Goal: Information Seeking & Learning: Check status

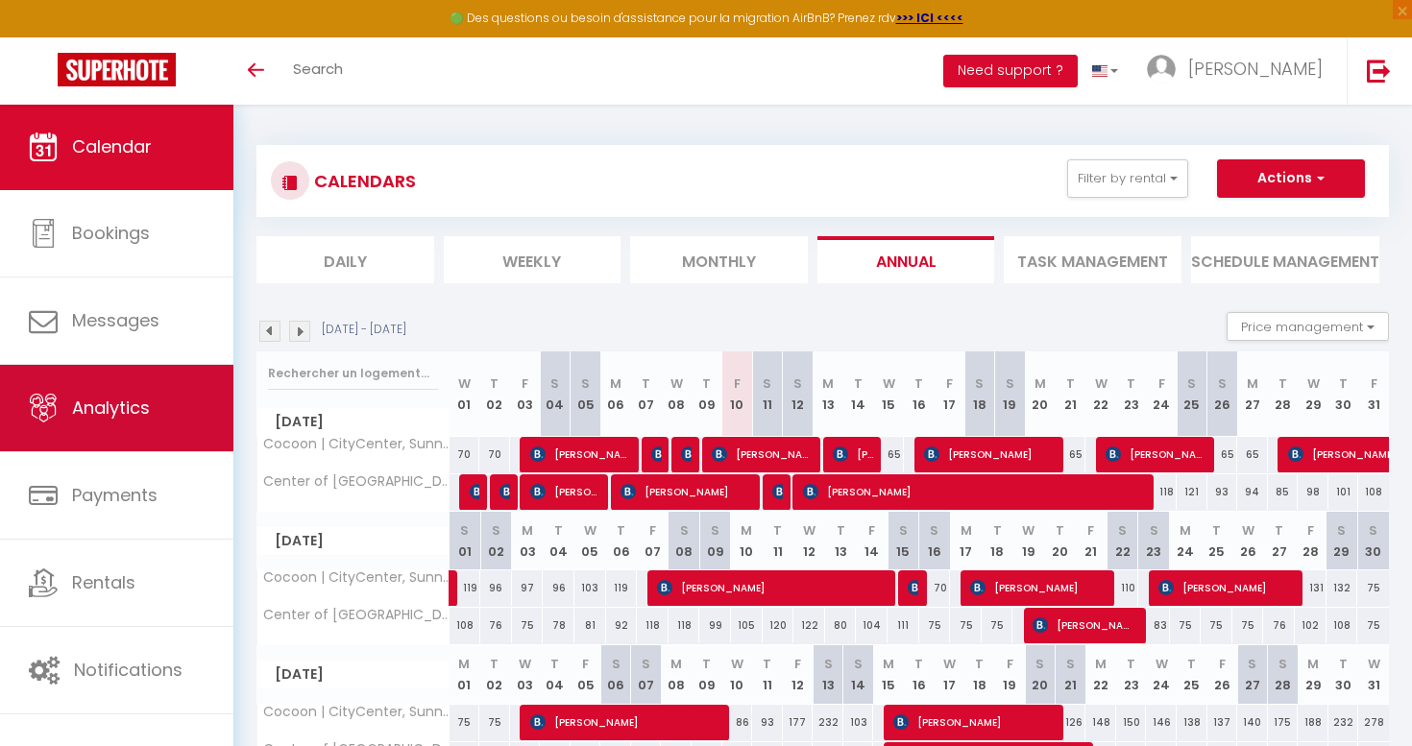
click at [179, 408] on link "Analytics" at bounding box center [116, 408] width 233 height 86
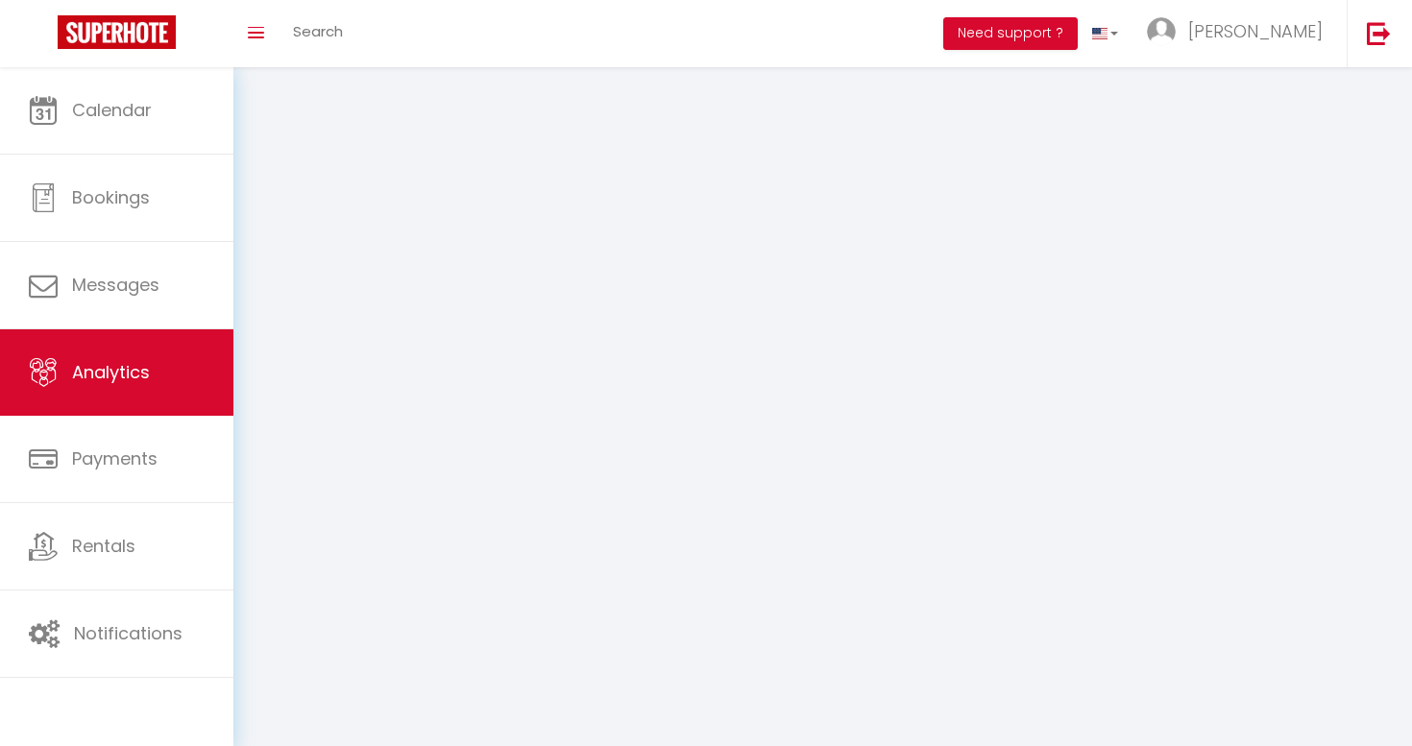
select select "2025"
select select "10"
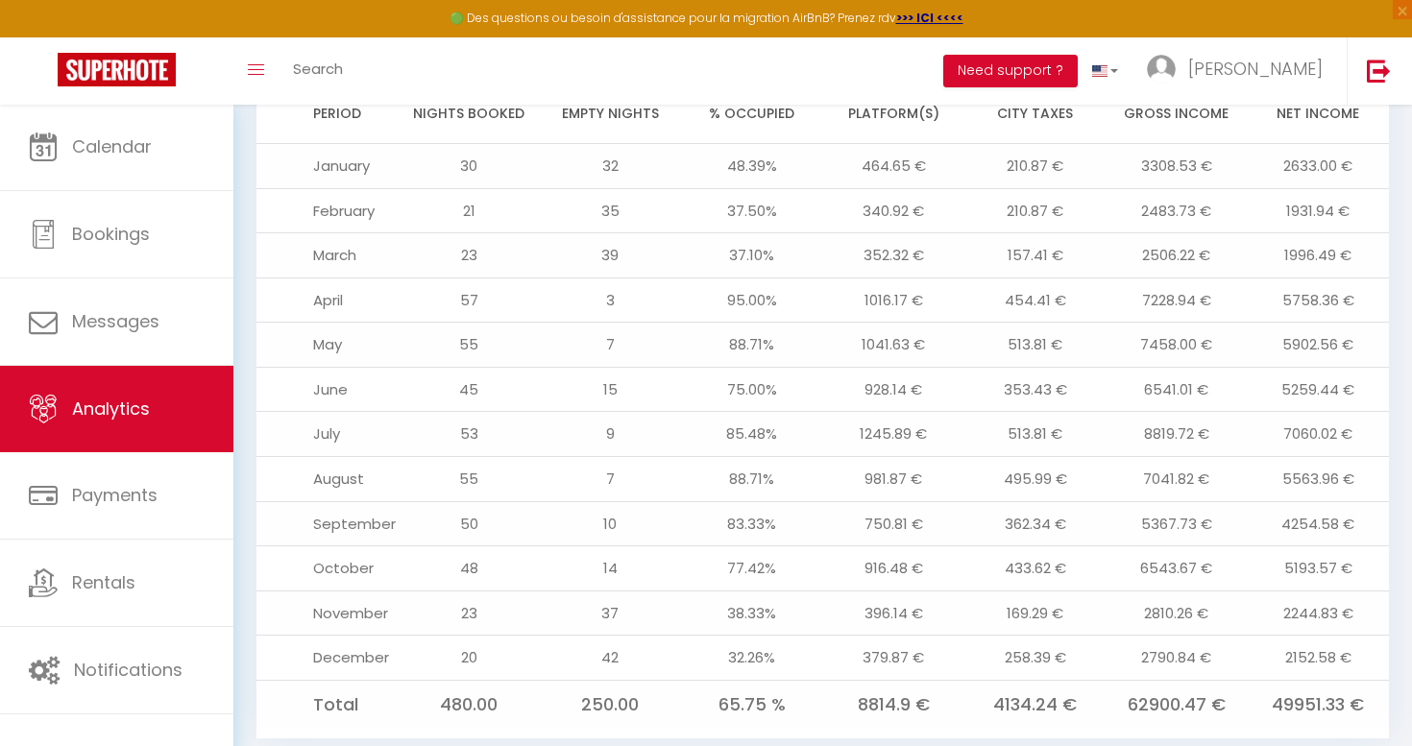
scroll to position [2054, 0]
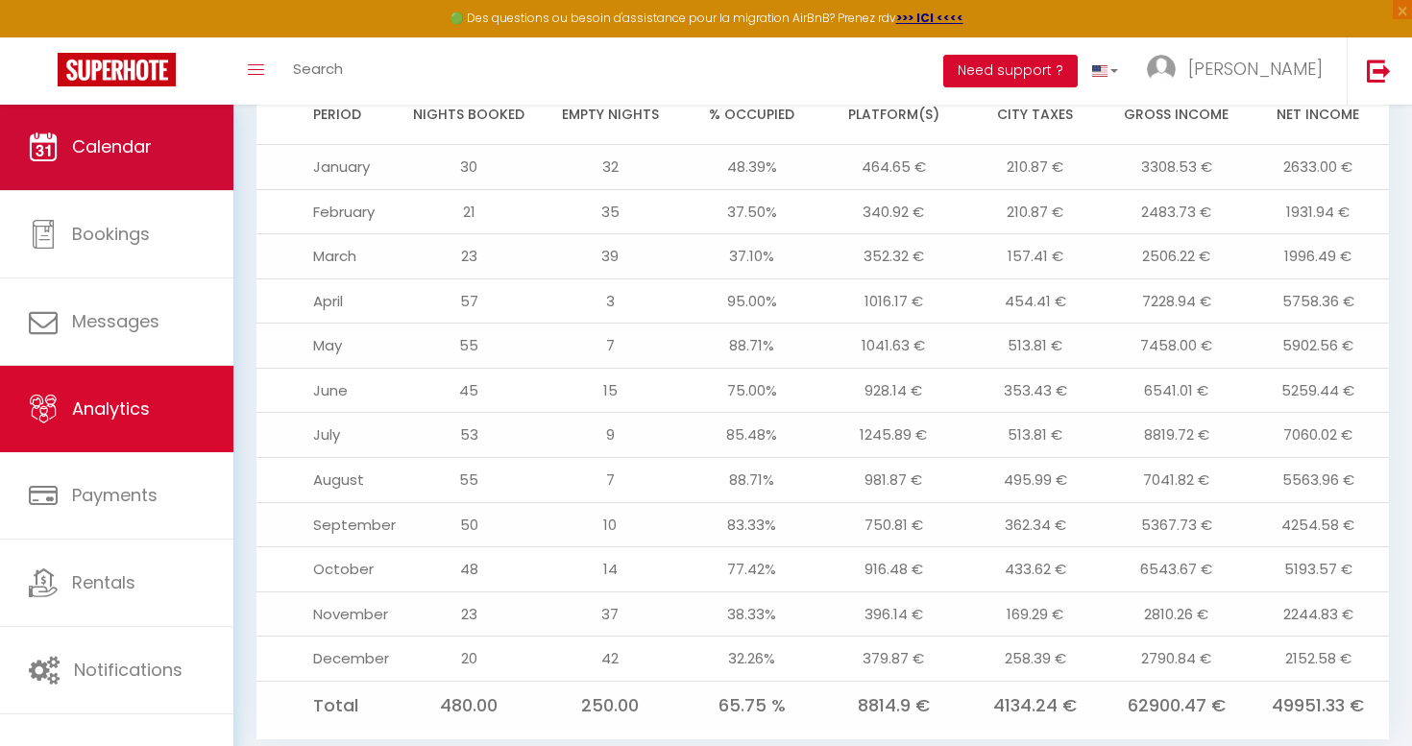
click at [152, 157] on span "Calendar" at bounding box center [112, 146] width 80 height 24
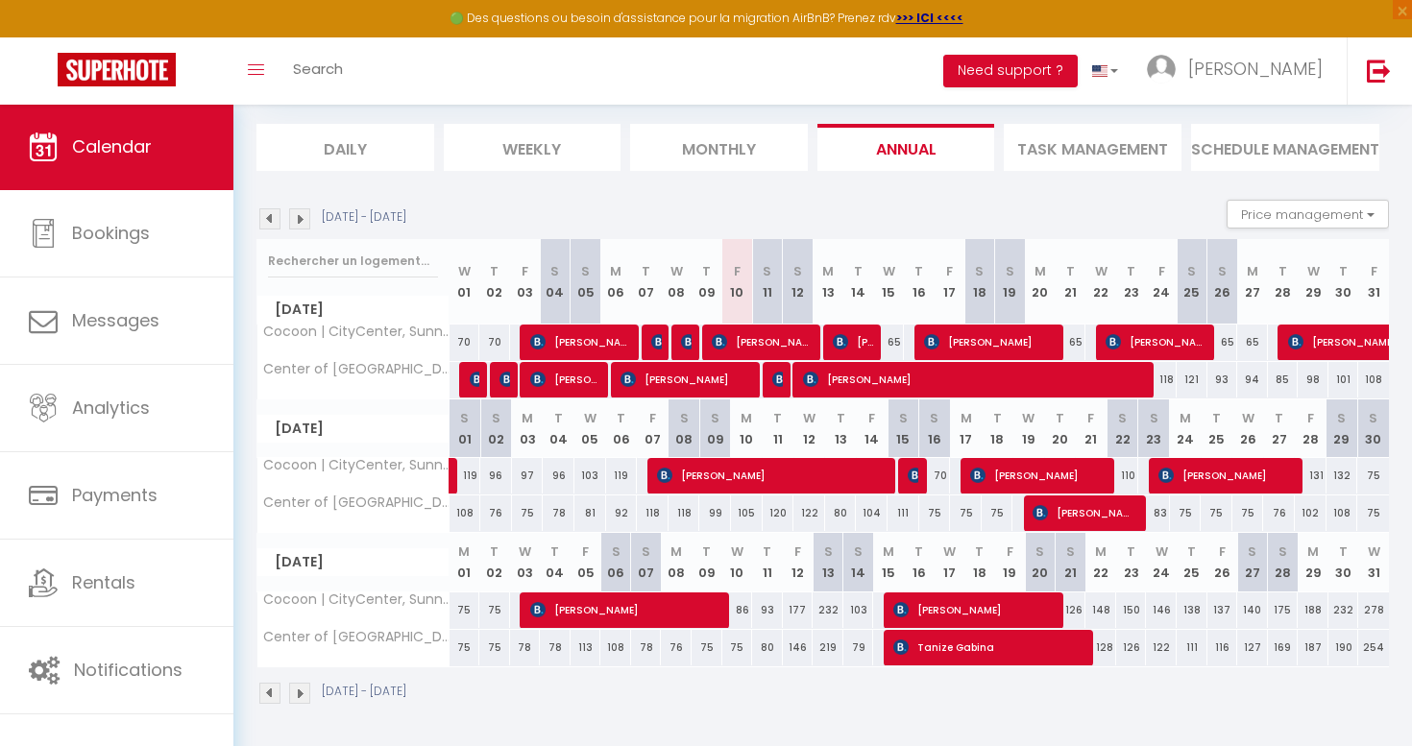
scroll to position [110, 0]
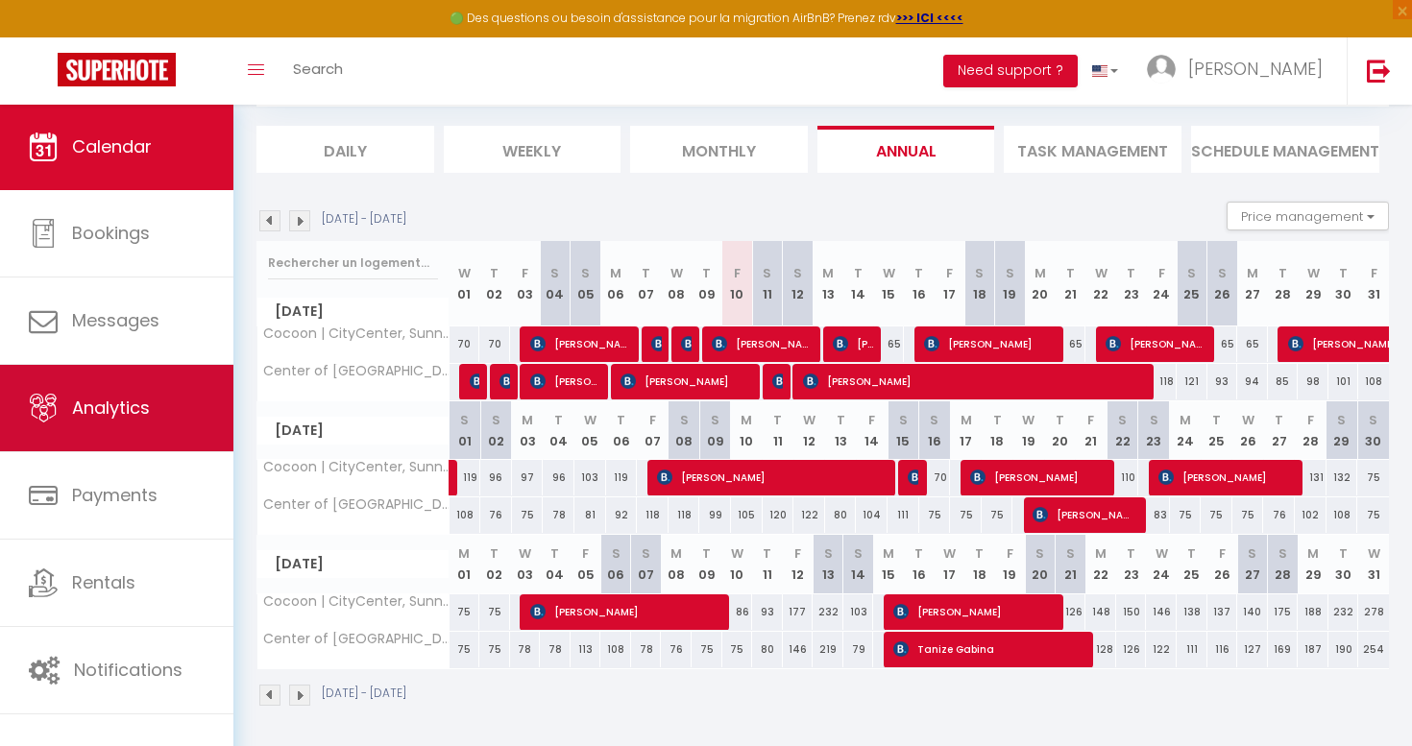
click at [106, 394] on link "Analytics" at bounding box center [116, 408] width 233 height 86
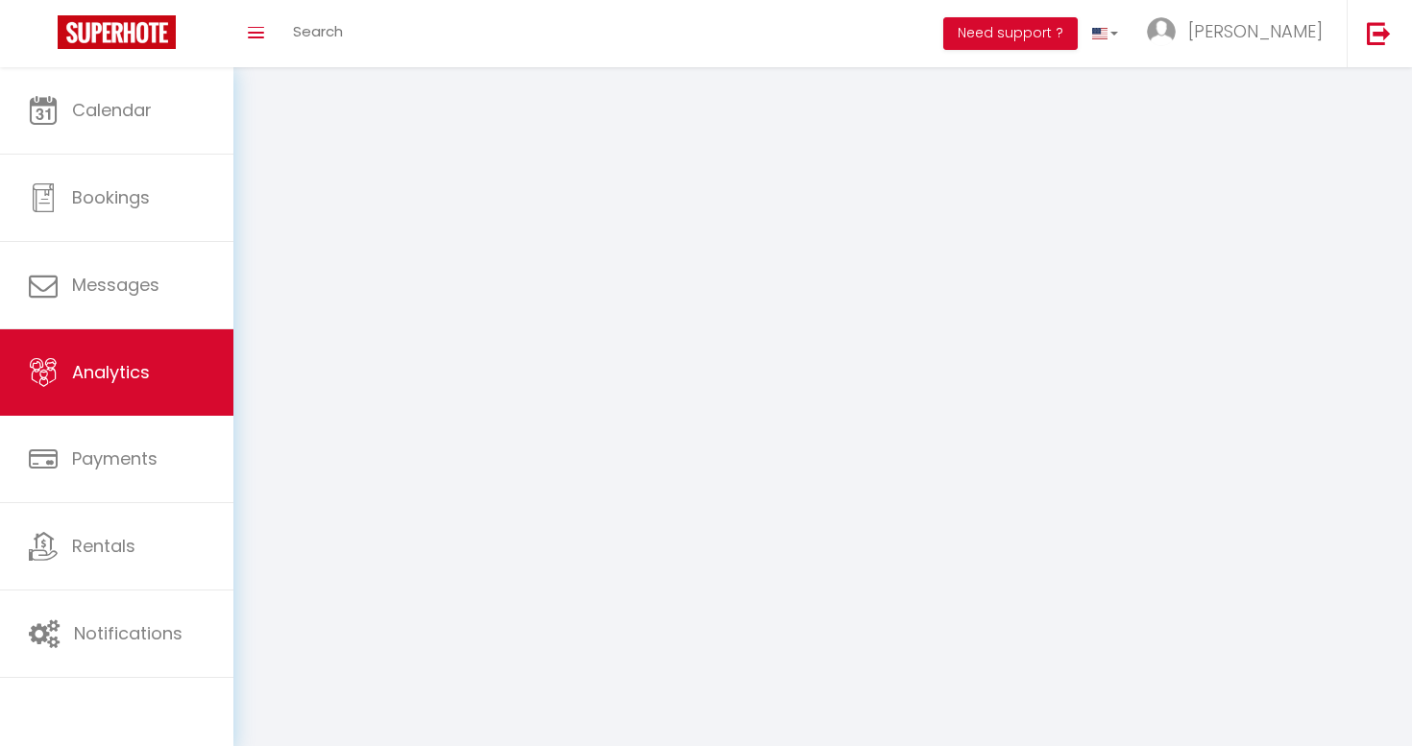
select select "2025"
select select "10"
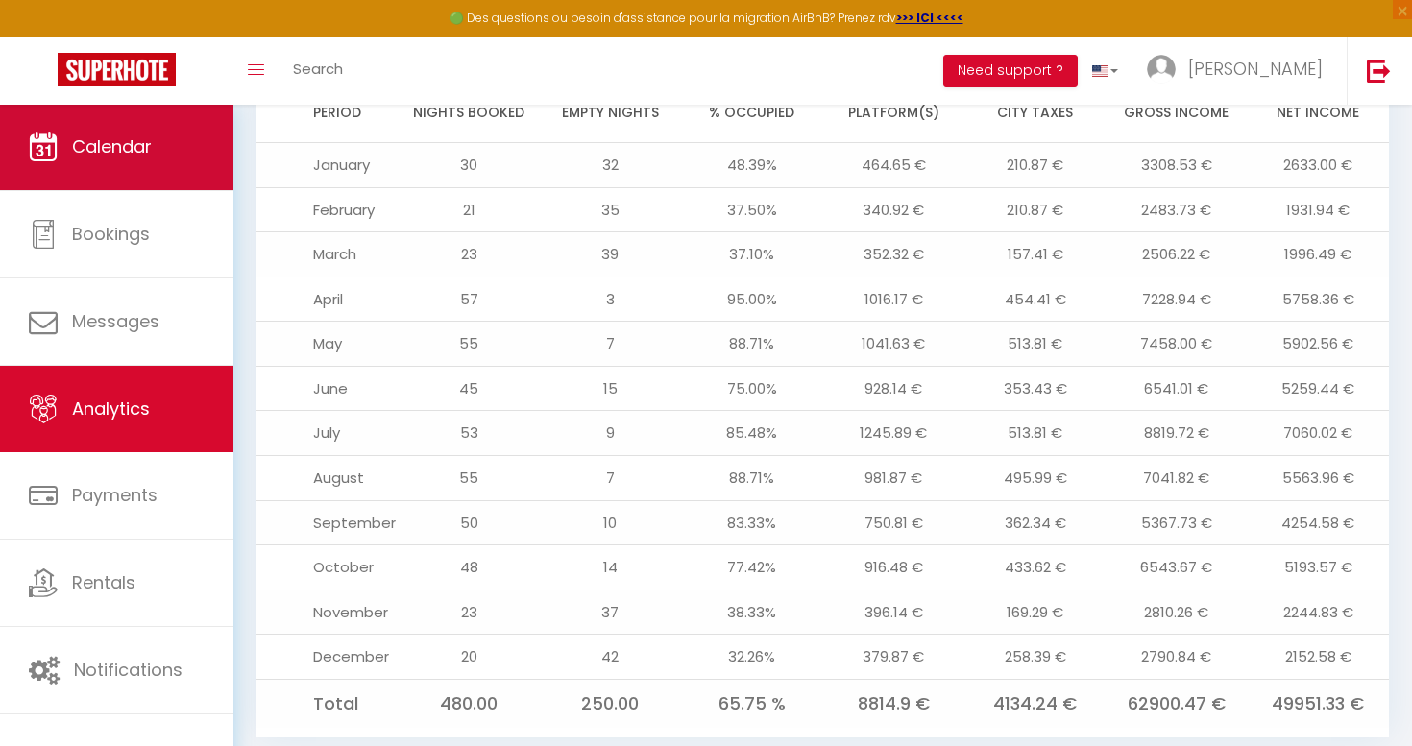
scroll to position [2054, 0]
click at [110, 113] on link "Calendar" at bounding box center [116, 147] width 233 height 86
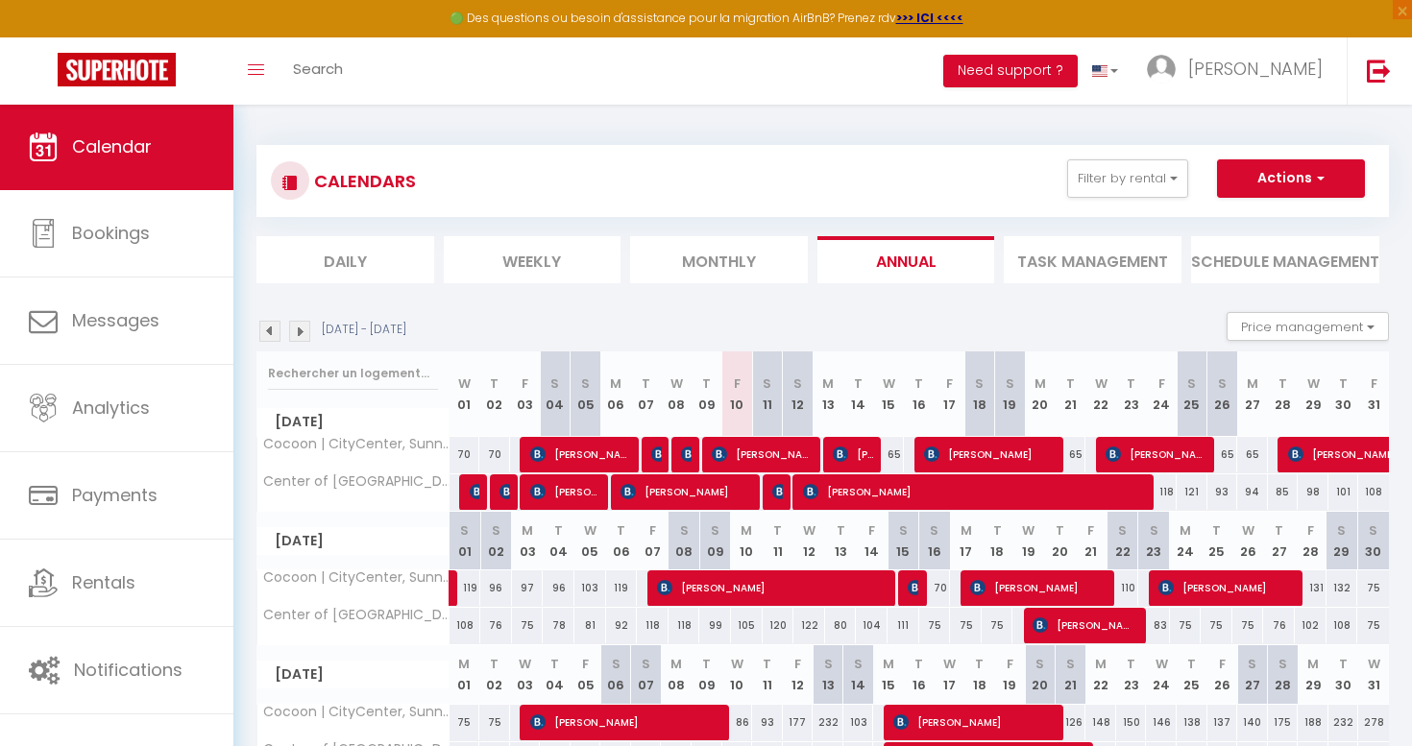
click at [134, 152] on span "Calendar" at bounding box center [112, 146] width 80 height 24
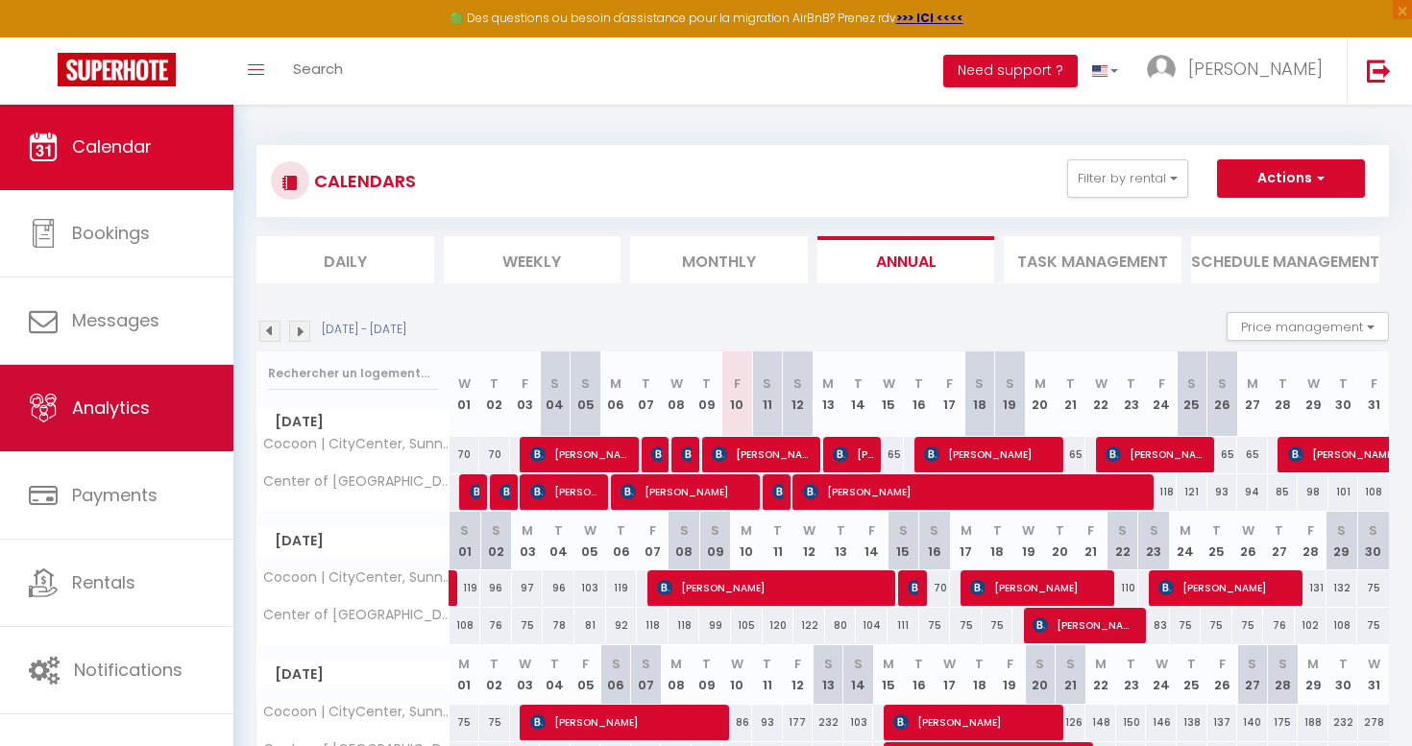
click at [140, 410] on span "Analytics" at bounding box center [111, 408] width 78 height 24
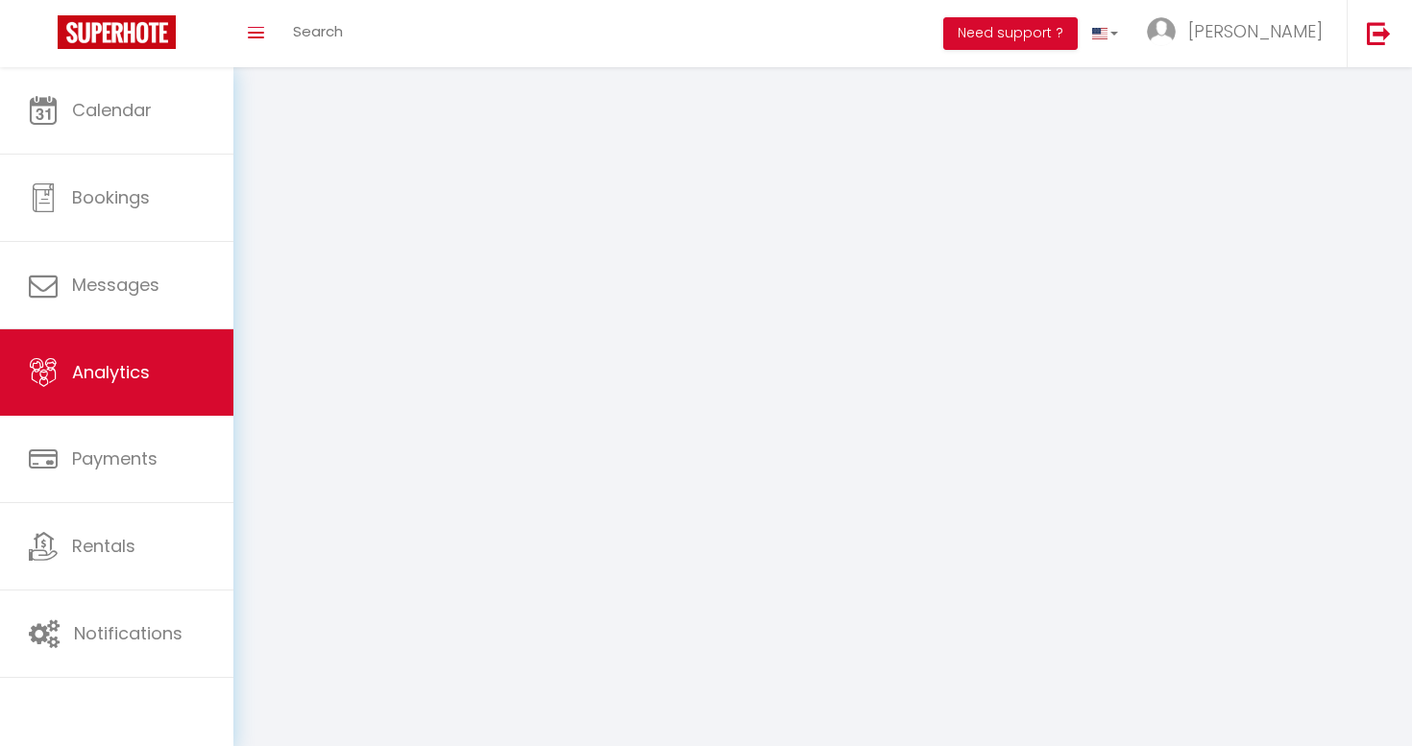
select select "2025"
select select "10"
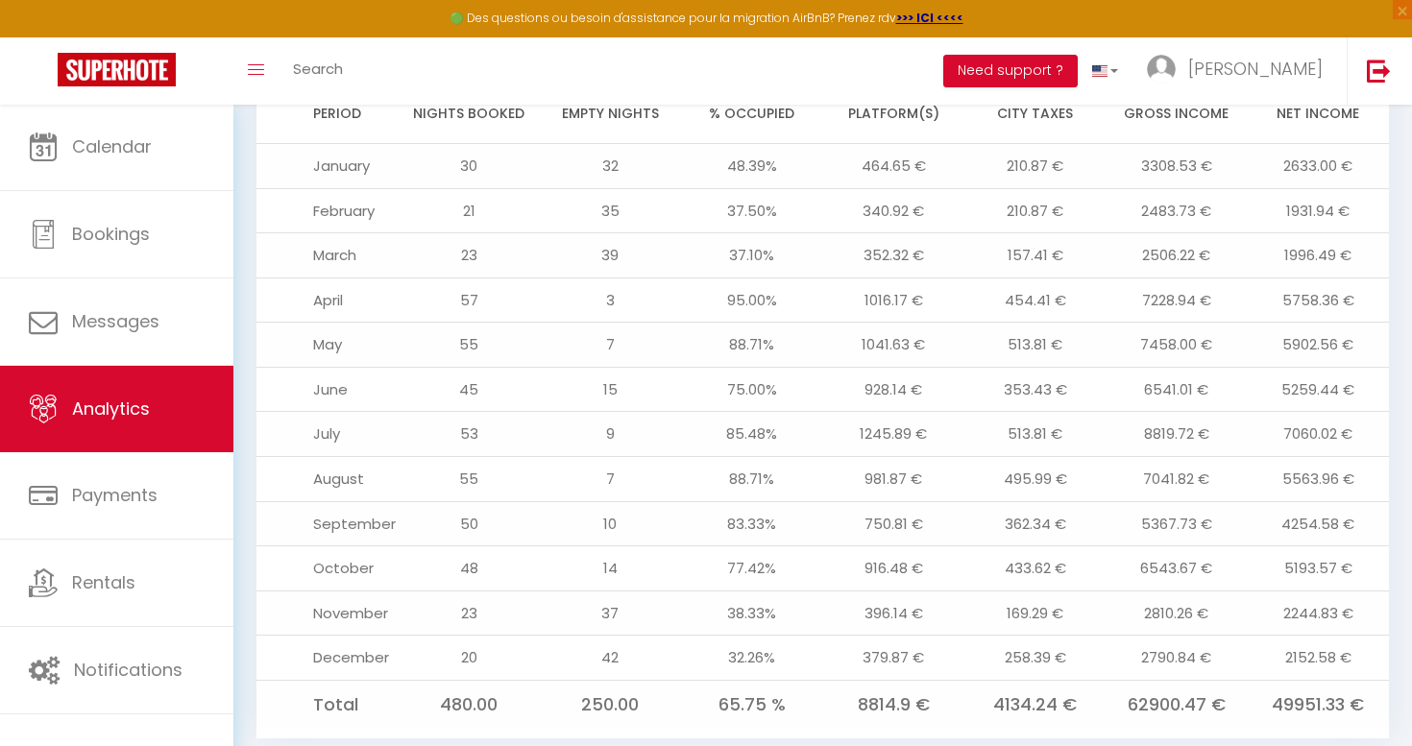
scroll to position [2054, 0]
click at [901, 547] on td "916.48 €" at bounding box center [893, 569] width 141 height 45
click at [890, 637] on td "379.87 €" at bounding box center [893, 659] width 141 height 45
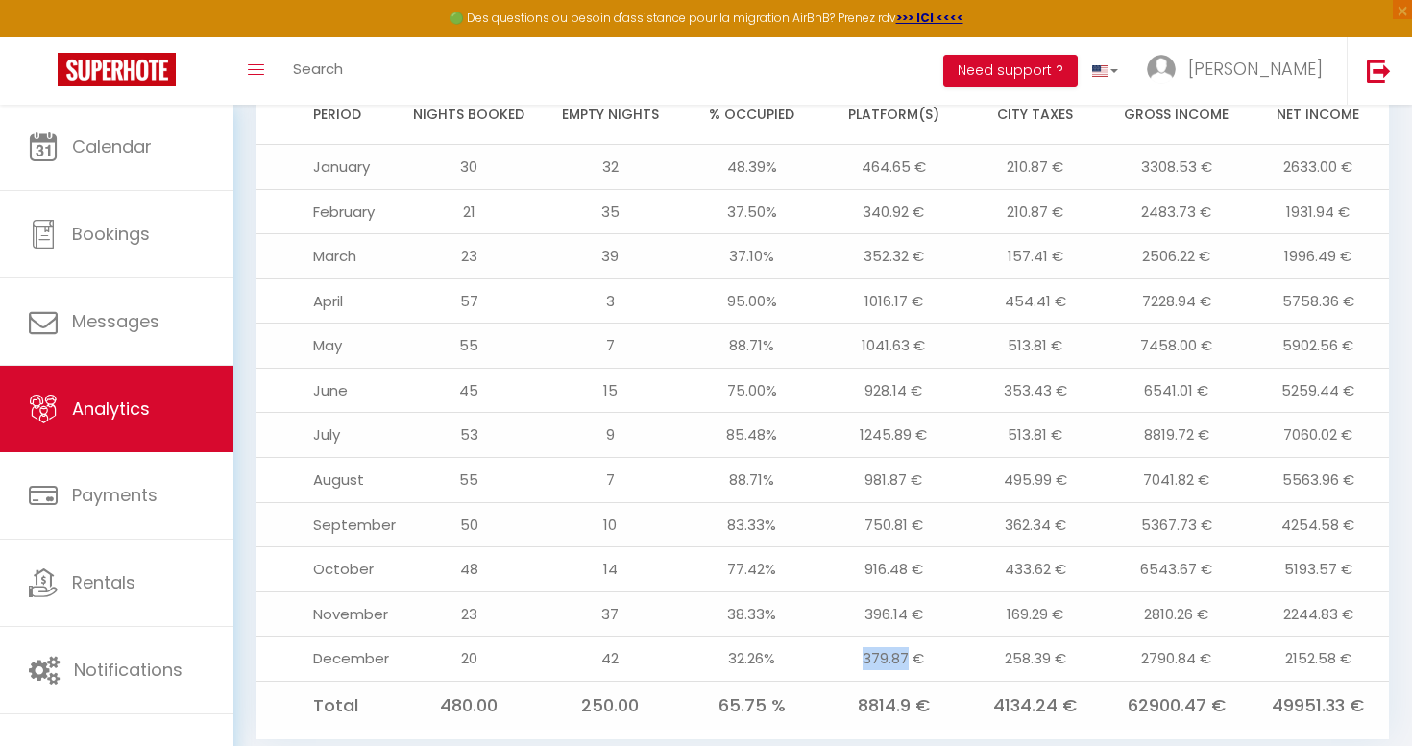
click at [890, 637] on td "379.87 €" at bounding box center [893, 659] width 141 height 45
click at [890, 547] on td "916.48 €" at bounding box center [893, 569] width 141 height 45
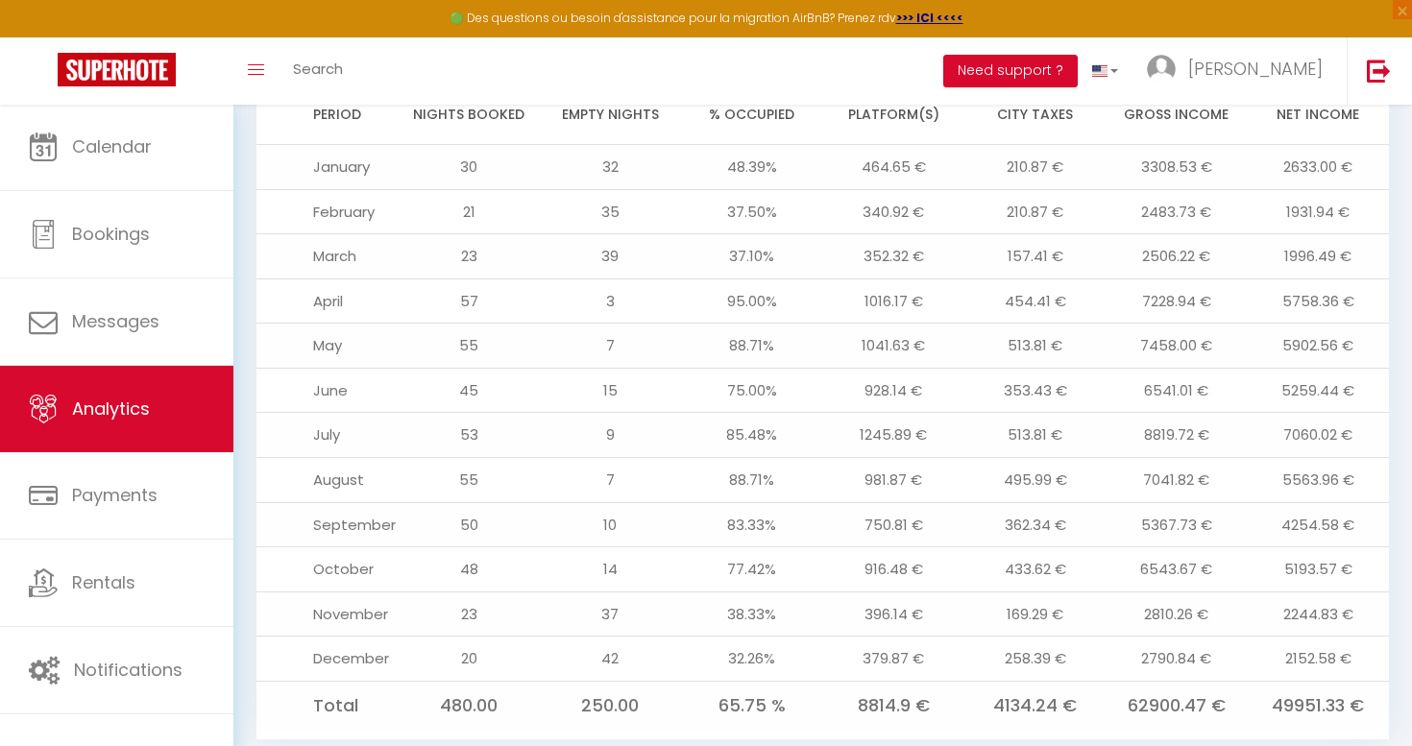
click at [873, 592] on td "396.14 €" at bounding box center [893, 614] width 141 height 45
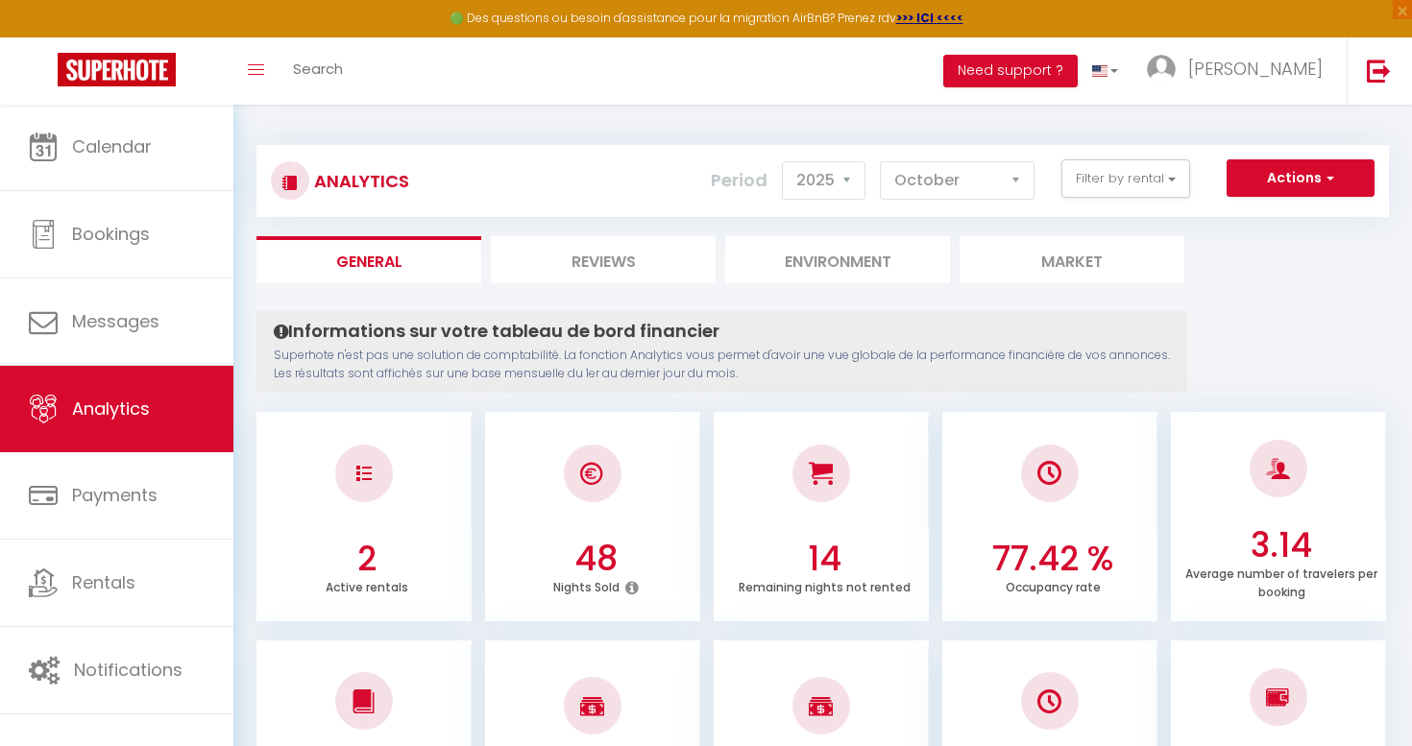
scroll to position [0, 0]
click at [1030, 351] on p "Superhote n'est pas une solution de comptabilité. La fonction Analytics vous pe…" at bounding box center [722, 365] width 896 height 36
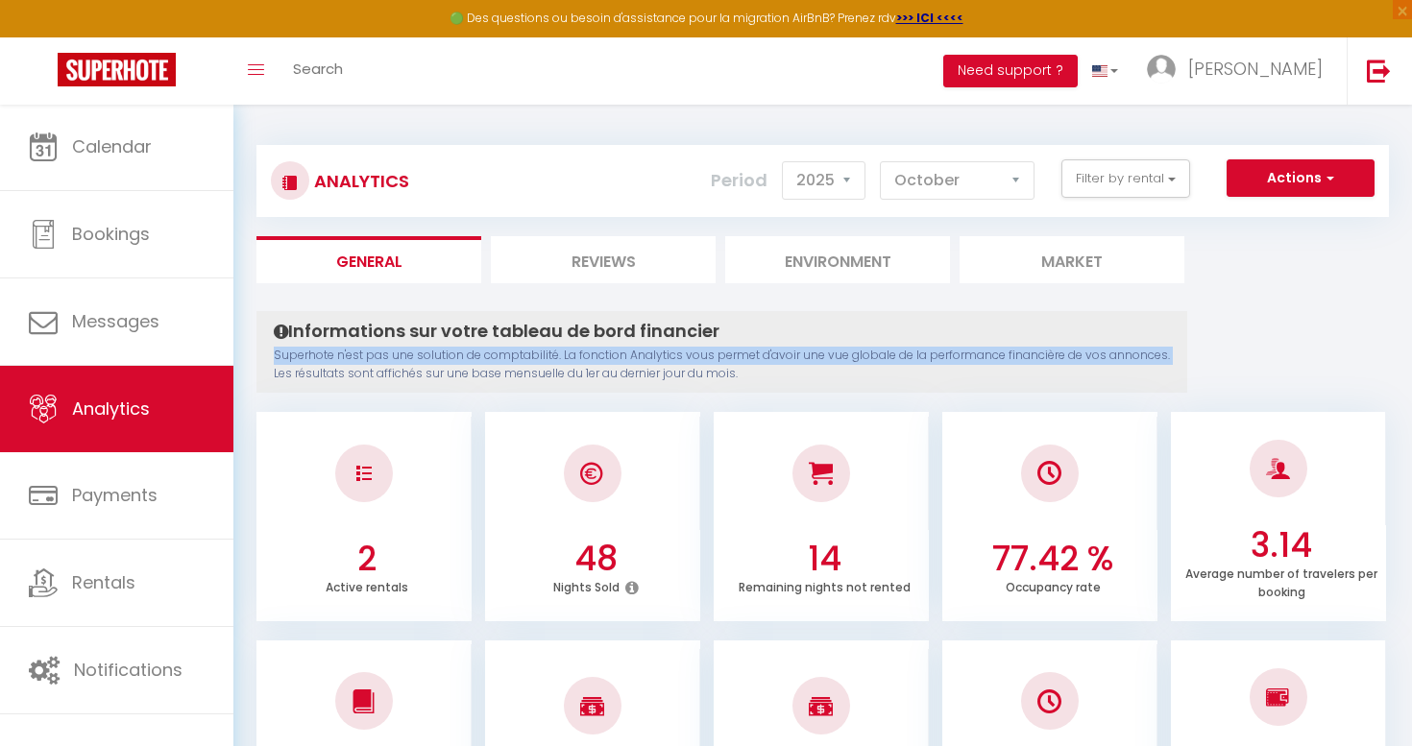
click at [1030, 351] on p "Superhote n'est pas une solution de comptabilité. La fonction Analytics vous pe…" at bounding box center [722, 365] width 896 height 36
click at [1028, 351] on p "Superhote n'est pas une solution de comptabilité. La fonction Analytics vous pe…" at bounding box center [722, 365] width 896 height 36
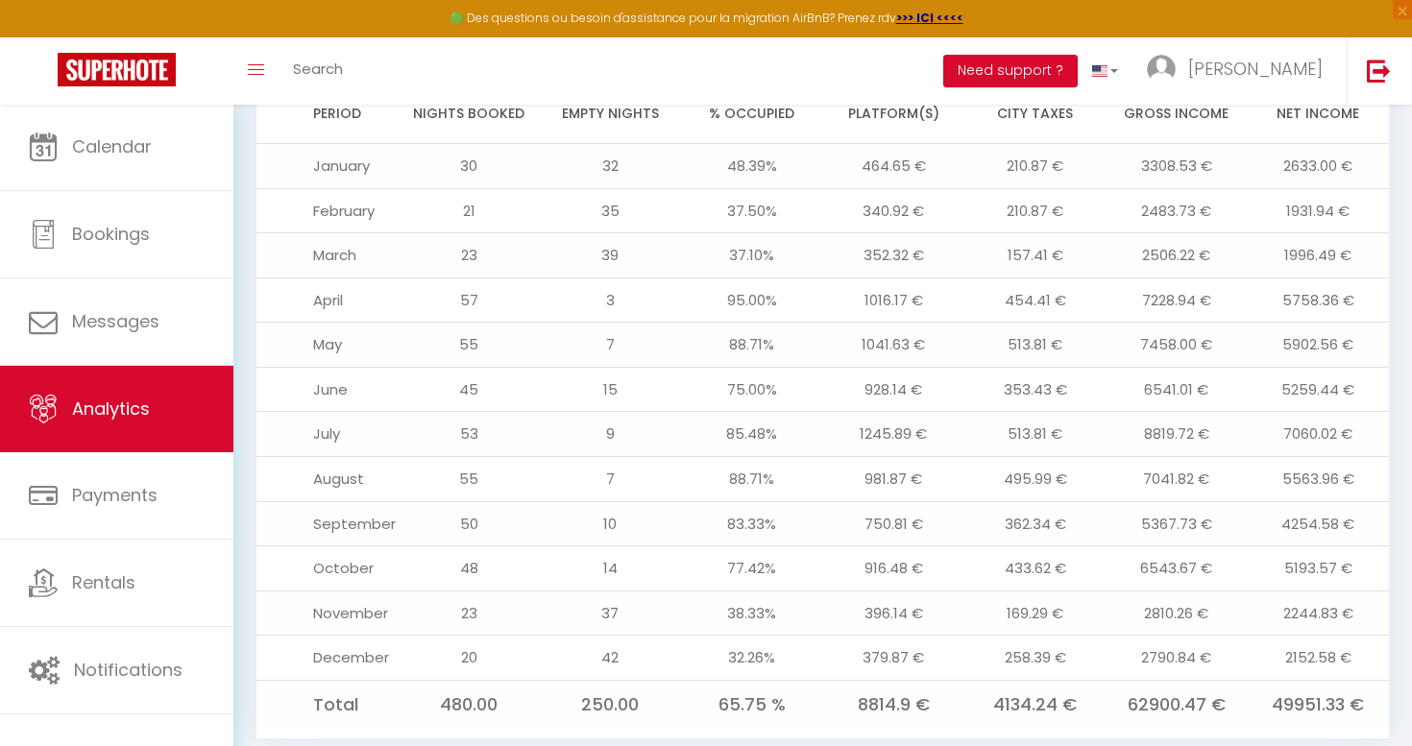
scroll to position [2054, 0]
click at [1021, 189] on td "210.87 €" at bounding box center [1034, 211] width 141 height 45
click at [1024, 189] on td "210.87 €" at bounding box center [1034, 211] width 141 height 45
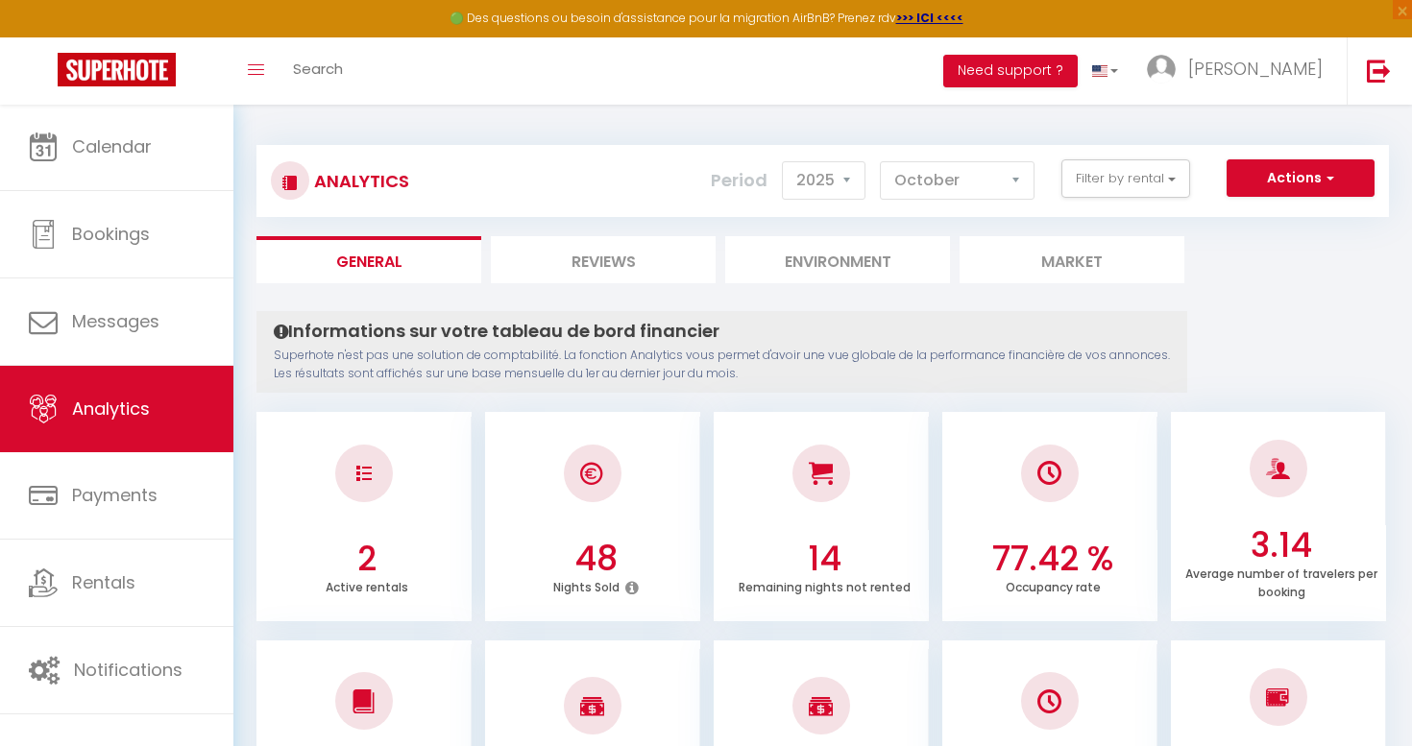
scroll to position [0, 0]
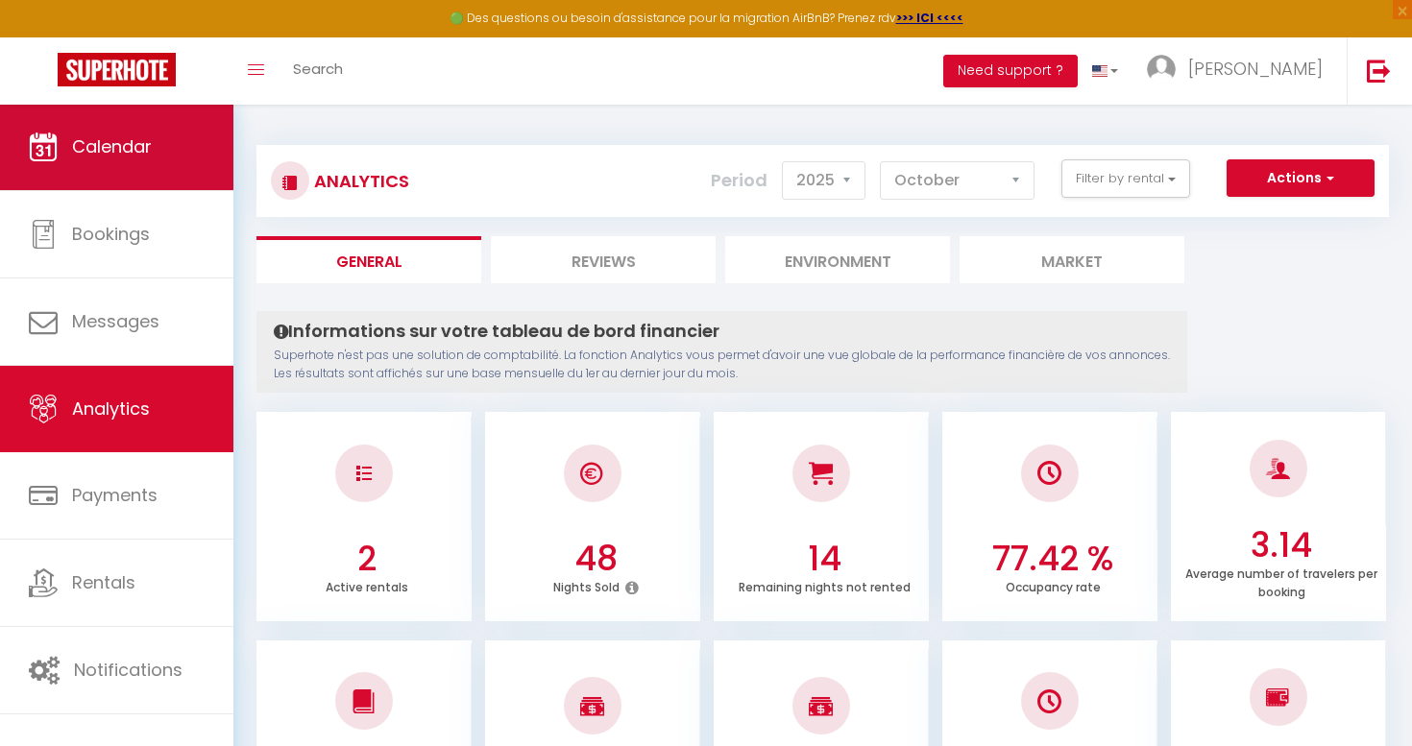
click at [129, 157] on span "Calendar" at bounding box center [112, 146] width 80 height 24
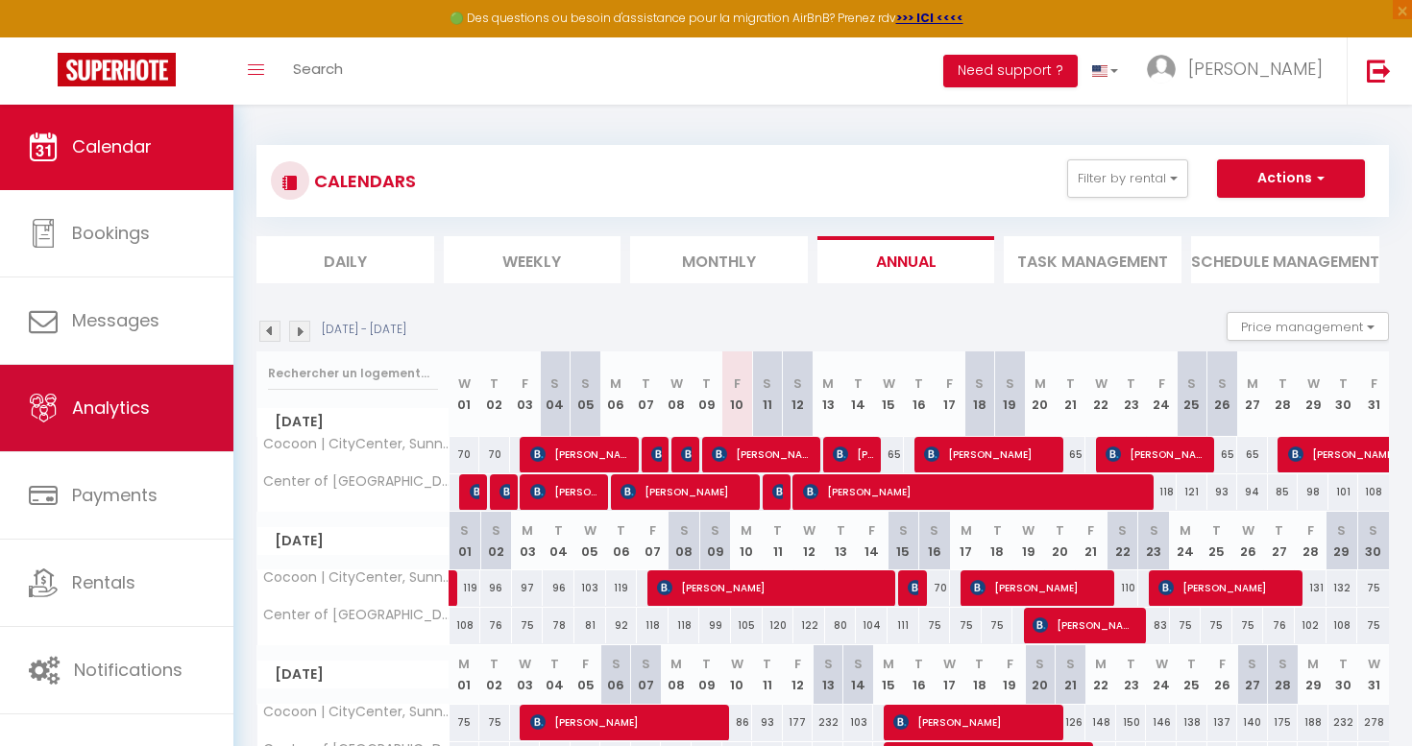
click at [96, 402] on span "Analytics" at bounding box center [111, 408] width 78 height 24
select select "2025"
select select "10"
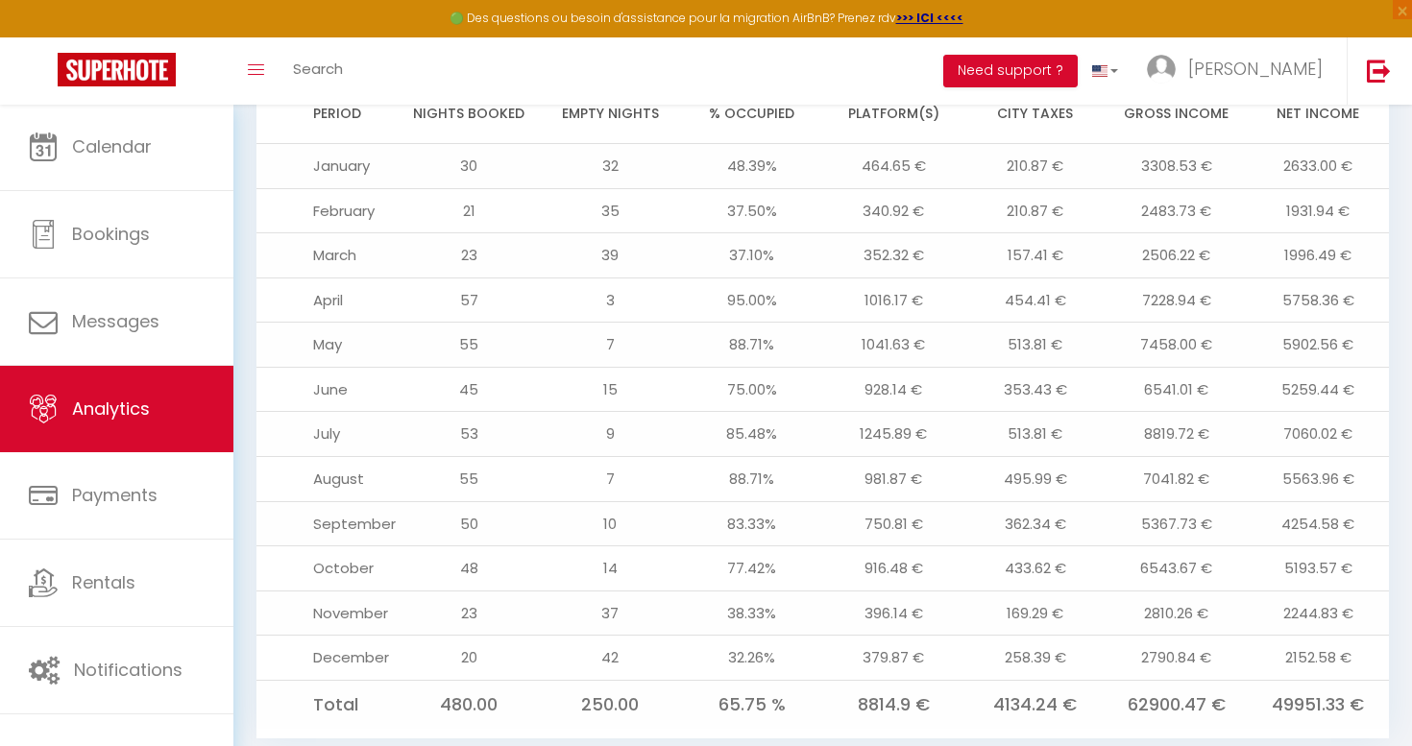
scroll to position [2054, 0]
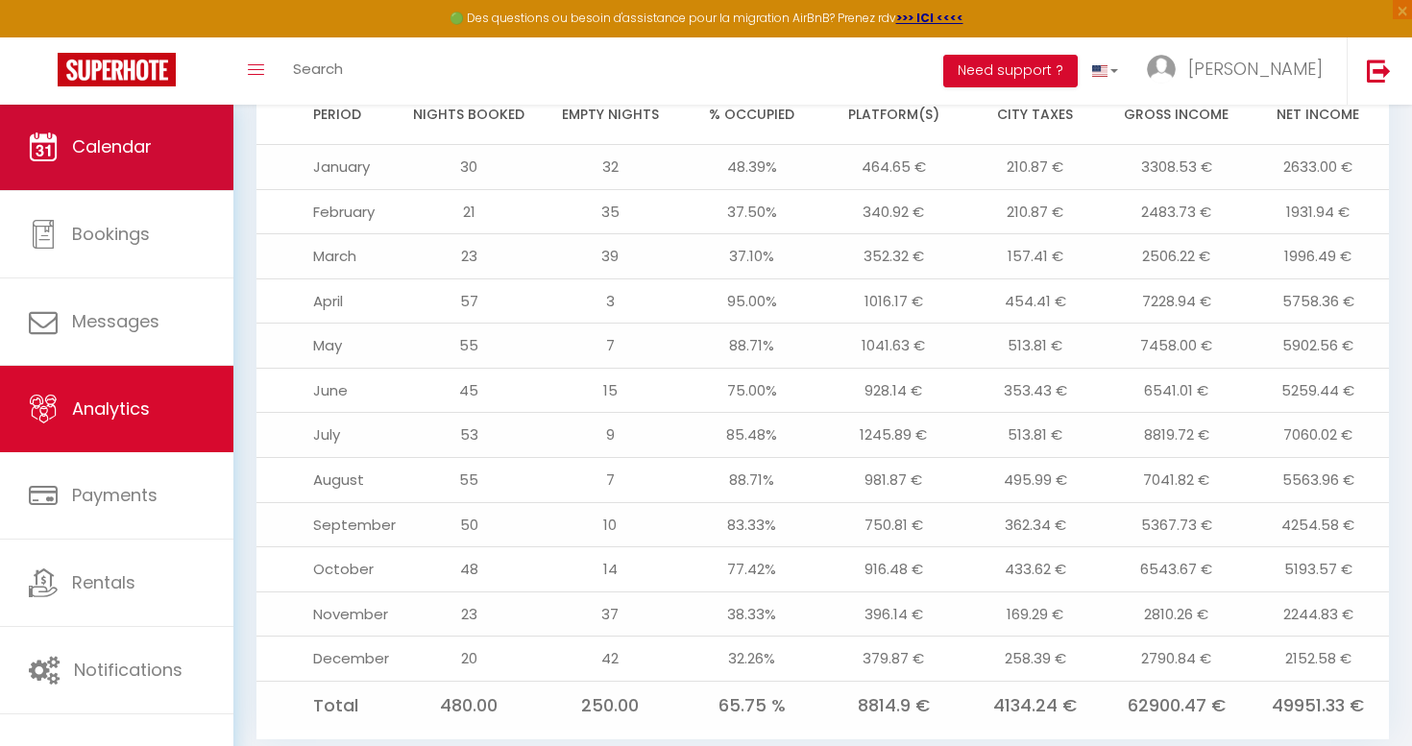
click at [153, 161] on link "Calendar" at bounding box center [116, 147] width 233 height 86
